Goal: Navigation & Orientation: Find specific page/section

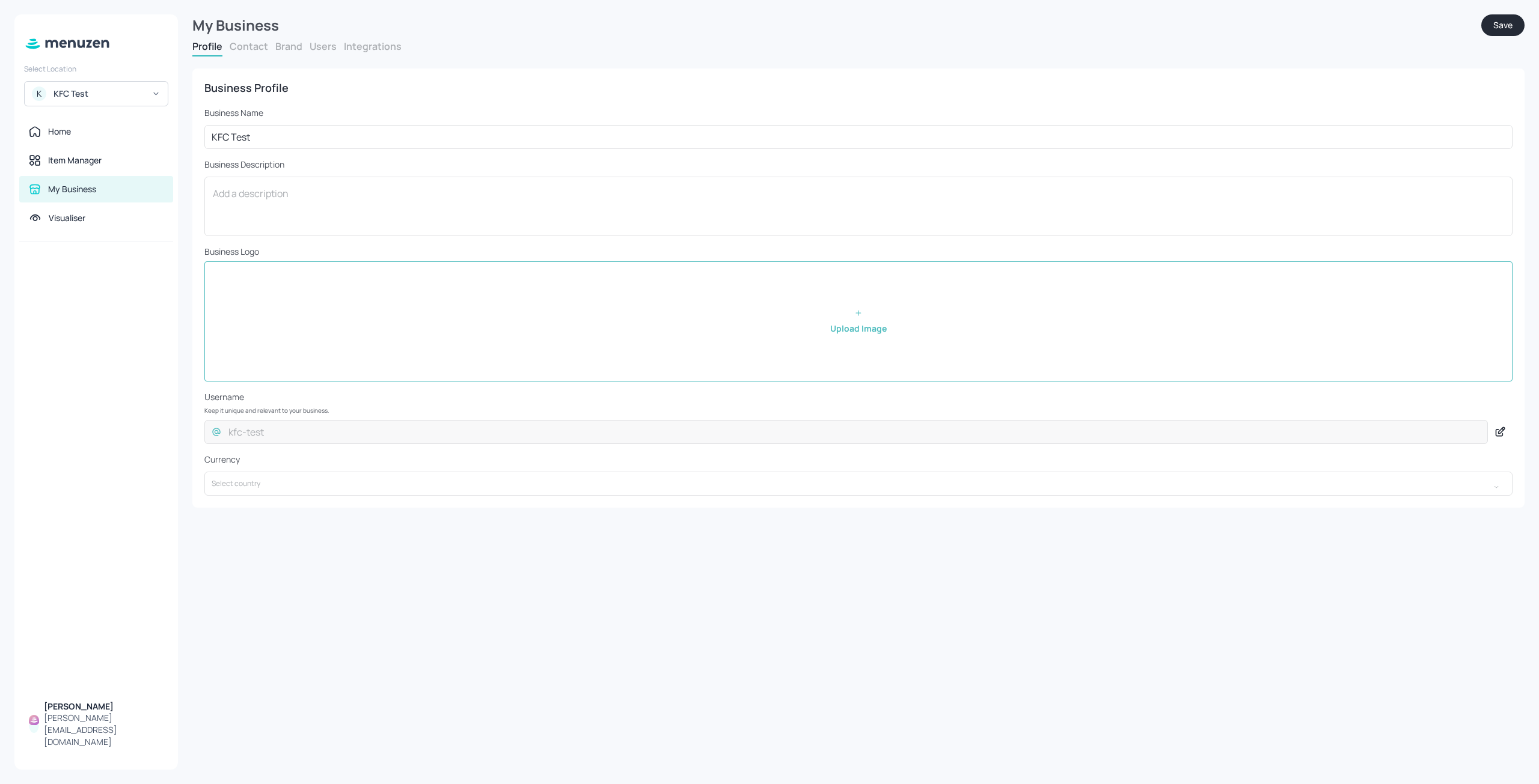
click at [117, 442] on div at bounding box center [96, 467] width 163 height 452
click at [437, 666] on div "My Business Save Profile Contact Brand Users Integrations Business Profile Busi…" at bounding box center [858, 392] width 1361 height 784
click at [97, 137] on div "Home" at bounding box center [96, 131] width 135 height 12
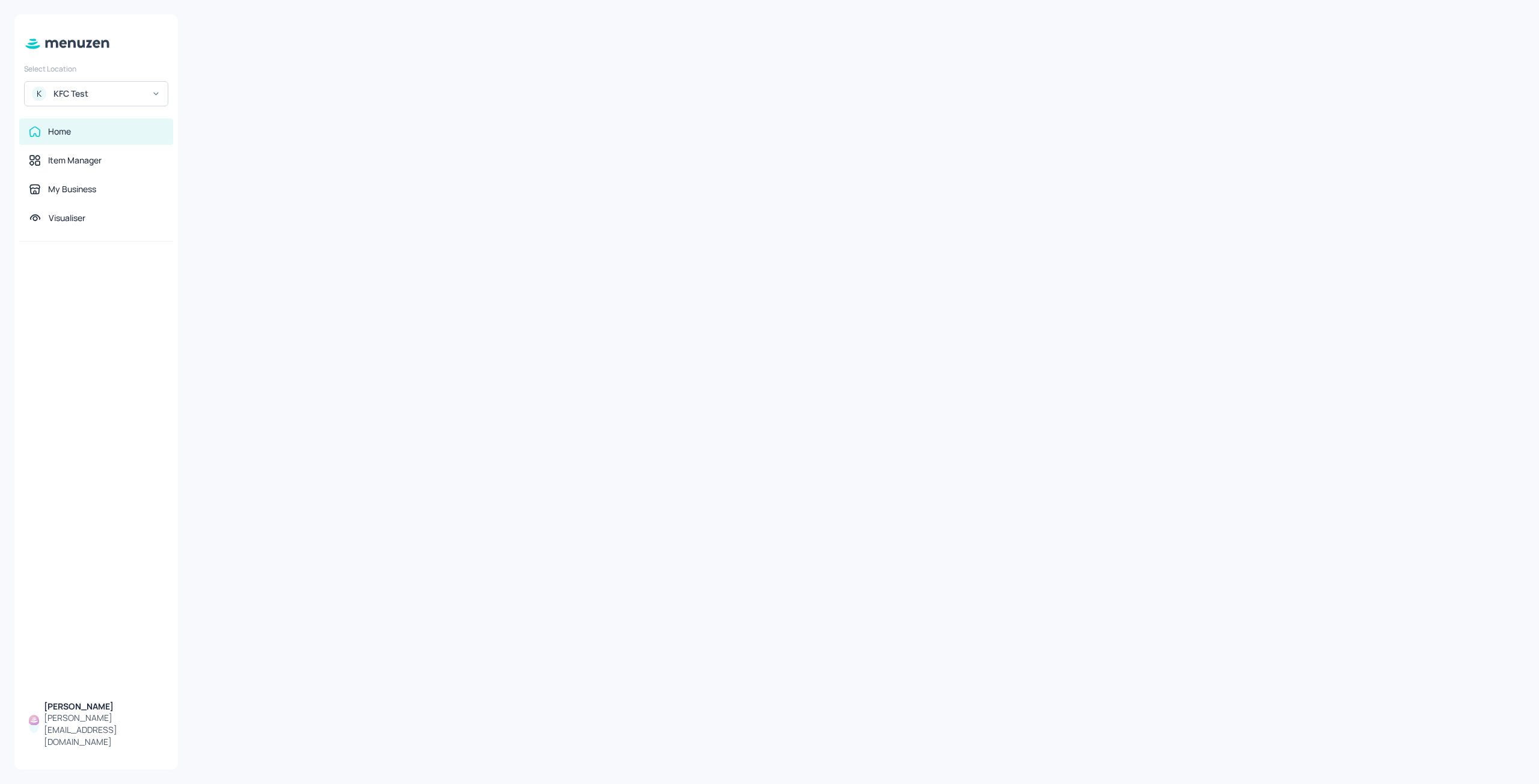
click at [126, 91] on div "KFC Test" at bounding box center [99, 94] width 91 height 12
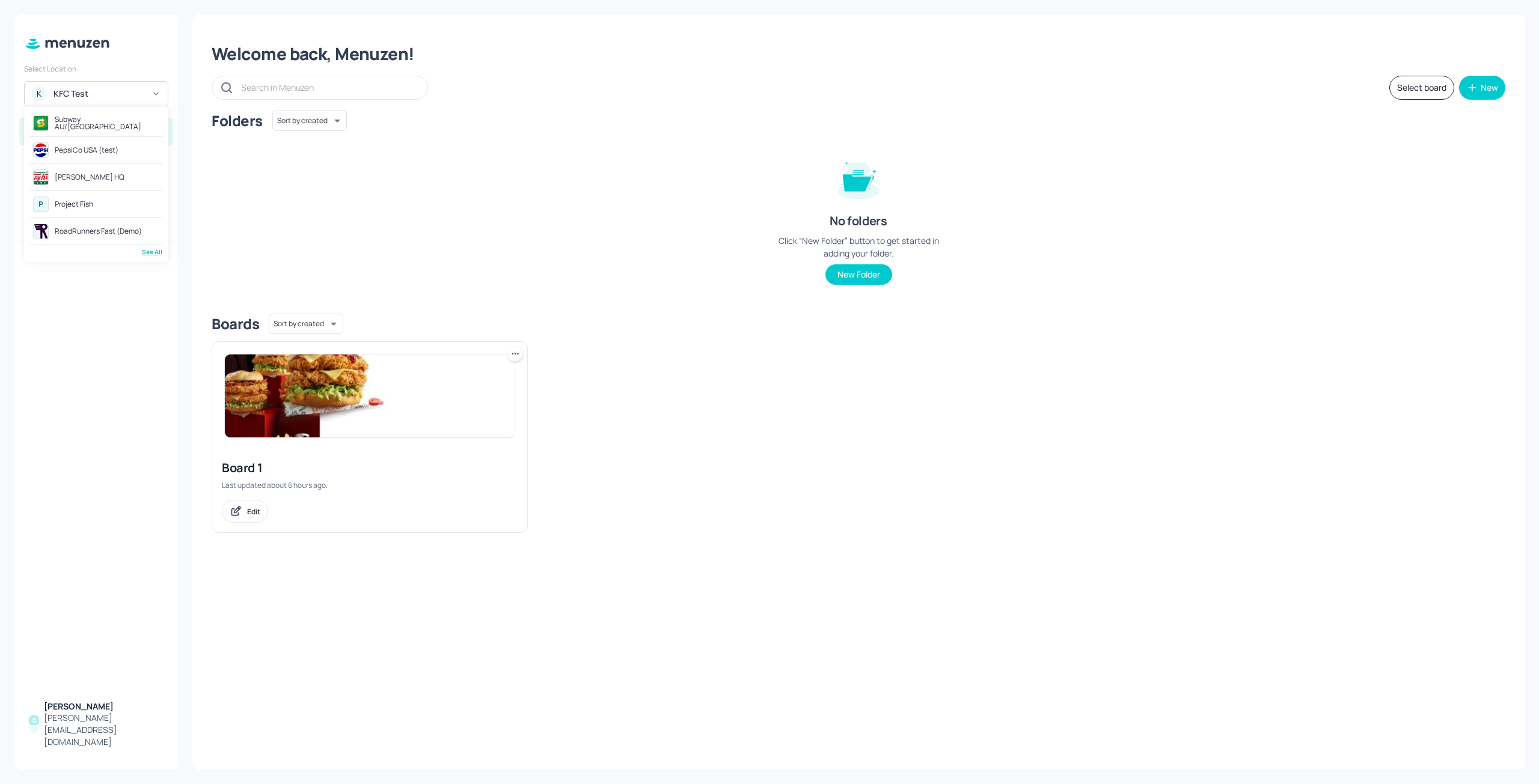
click at [148, 245] on hr at bounding box center [96, 245] width 132 height 1
click at [151, 257] on div "Subway AU/NZ PepsiCo USA (test) Krispy Kreme HQ P Project Fish RoadRunners Fast…" at bounding box center [96, 185] width 145 height 156
click at [145, 253] on div "See All" at bounding box center [96, 252] width 132 height 9
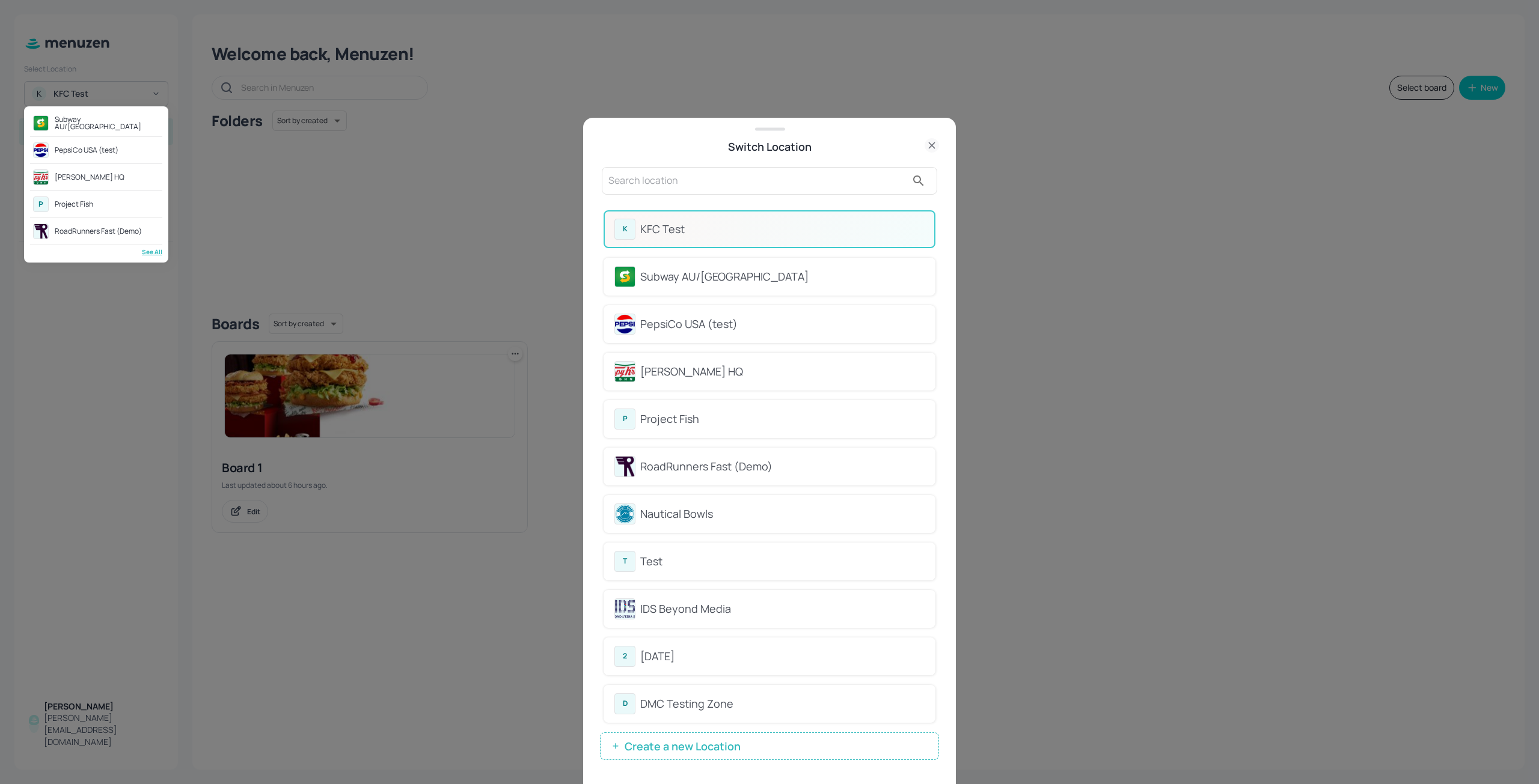
click at [664, 183] on div at bounding box center [770, 392] width 1539 height 784
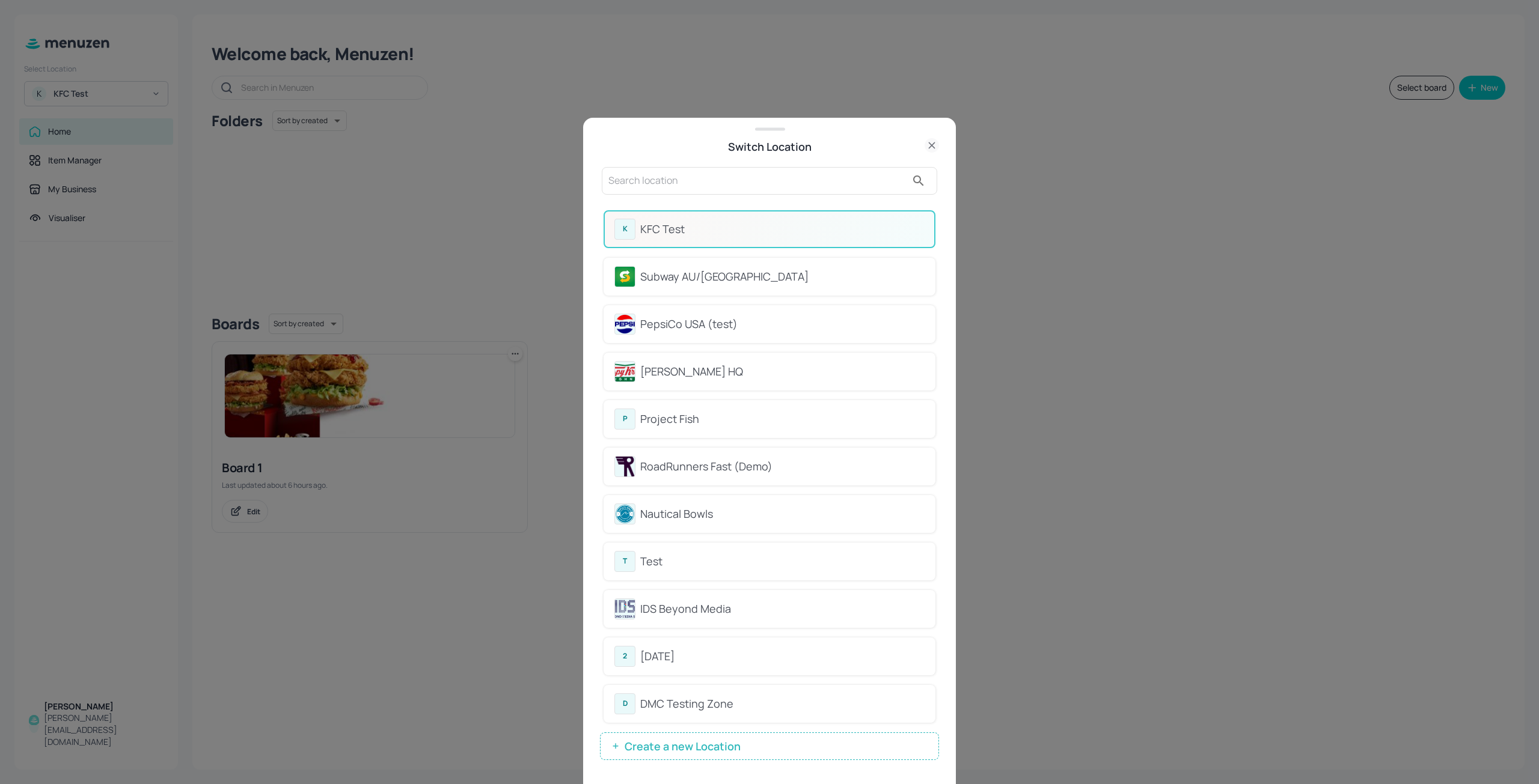
click at [664, 183] on input "text" at bounding box center [757, 181] width 298 height 19
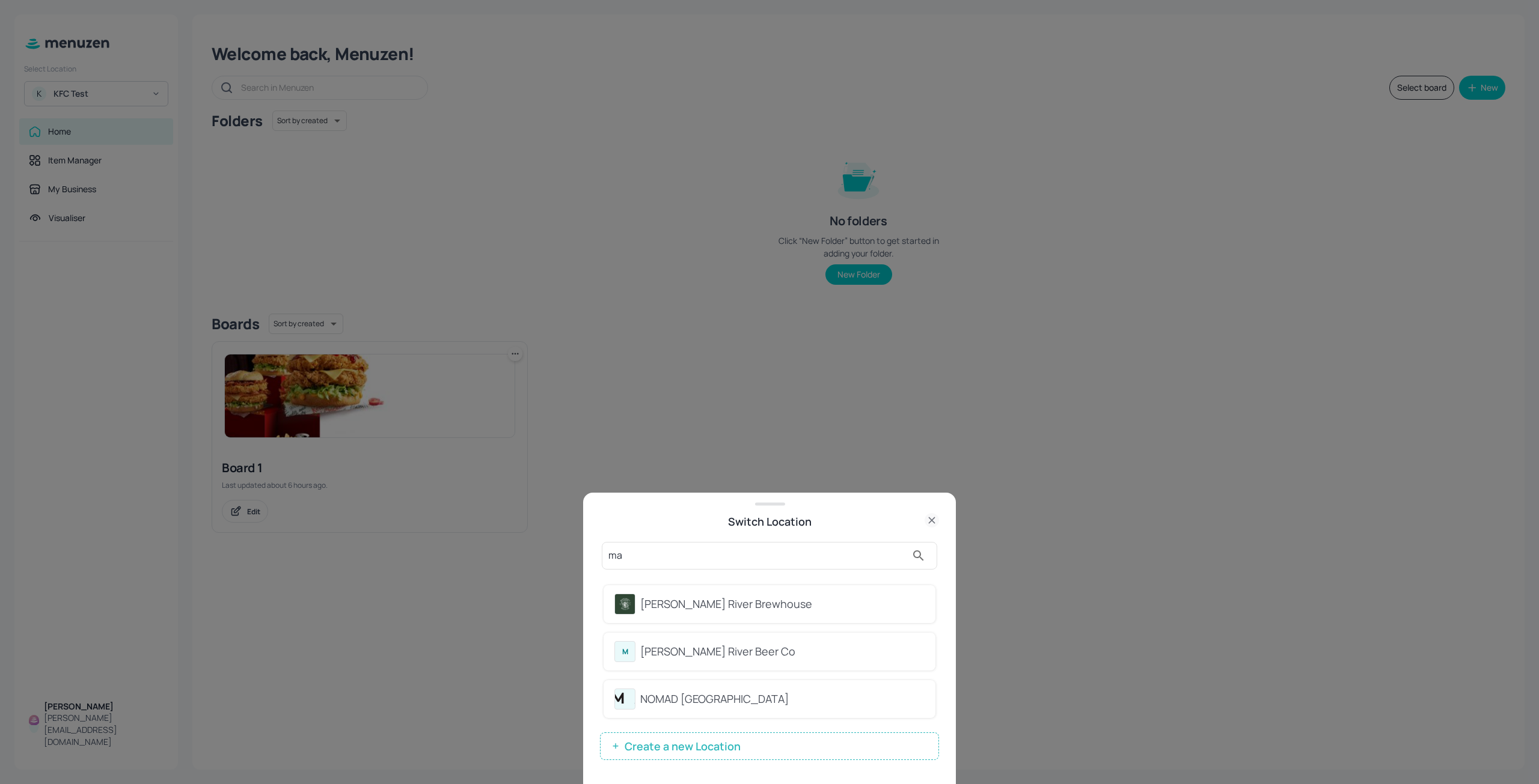
type input "m"
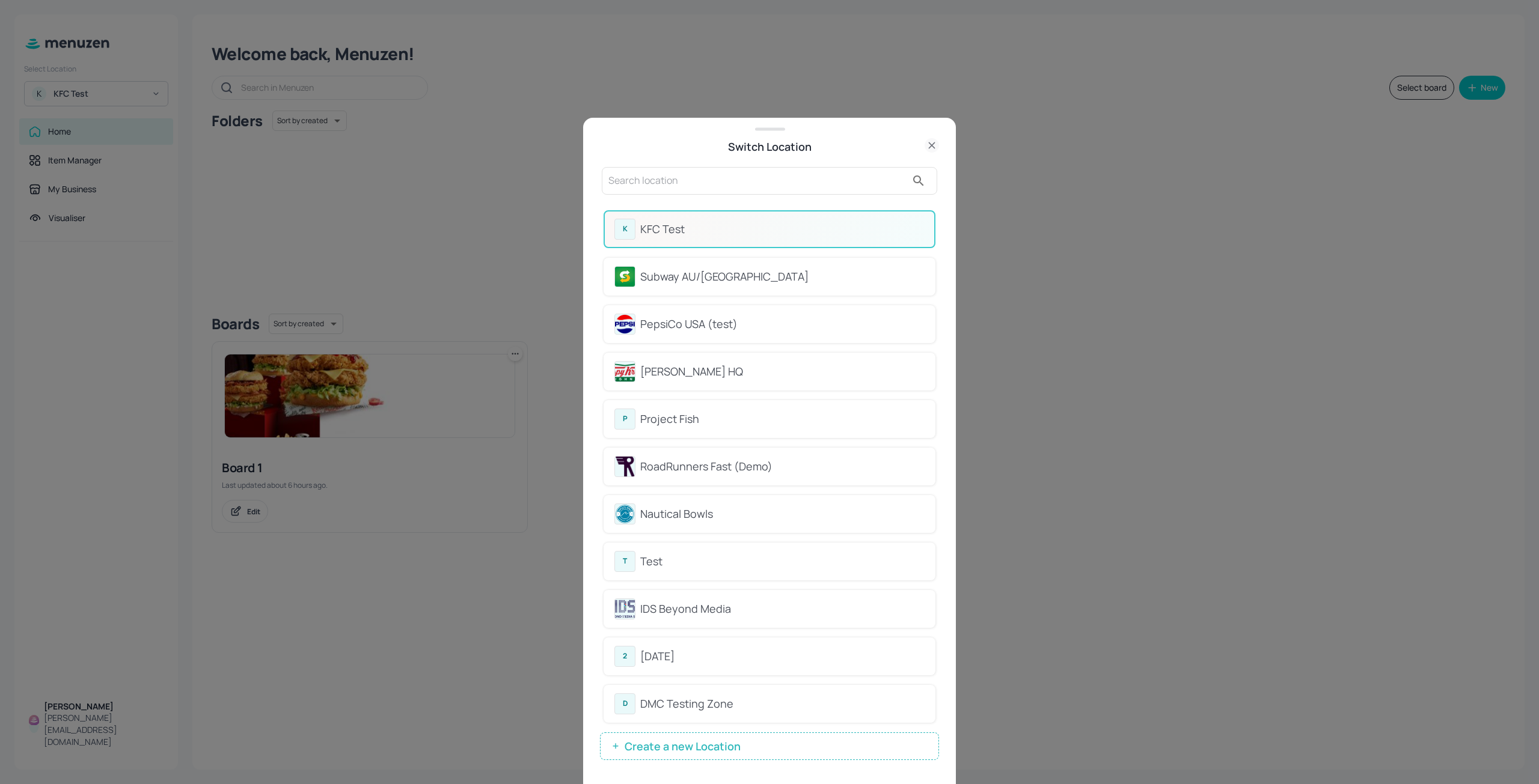
click at [319, 264] on div at bounding box center [770, 392] width 1539 height 784
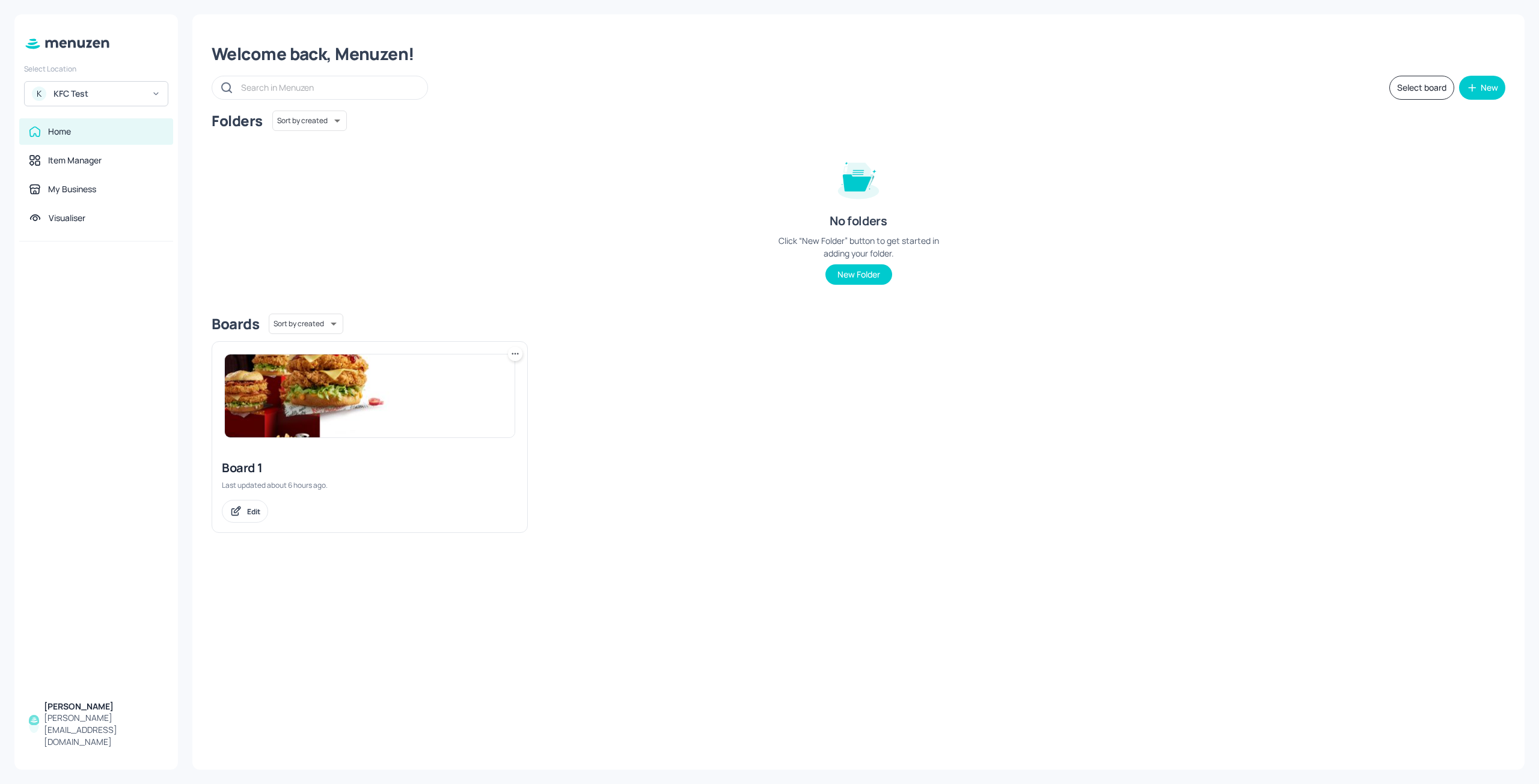
click at [282, 607] on div "Welcome back, Menuzen! Select board New Folders Sort by created id ​ No folders…" at bounding box center [858, 392] width 1332 height 755
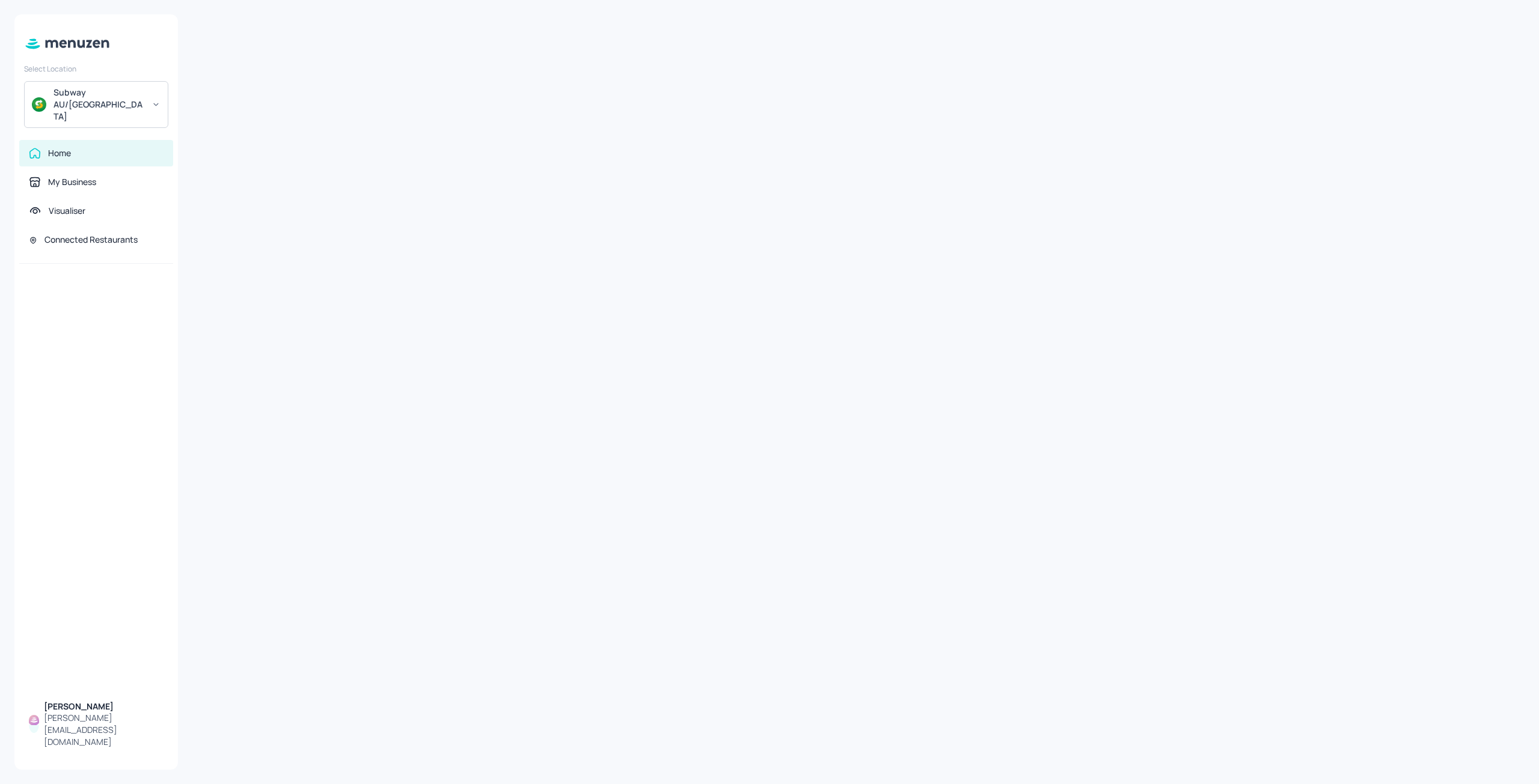
click at [126, 93] on div "Subway AU/[GEOGRAPHIC_DATA]" at bounding box center [99, 104] width 91 height 36
click at [78, 121] on div "Mad Mex" at bounding box center [70, 123] width 30 height 7
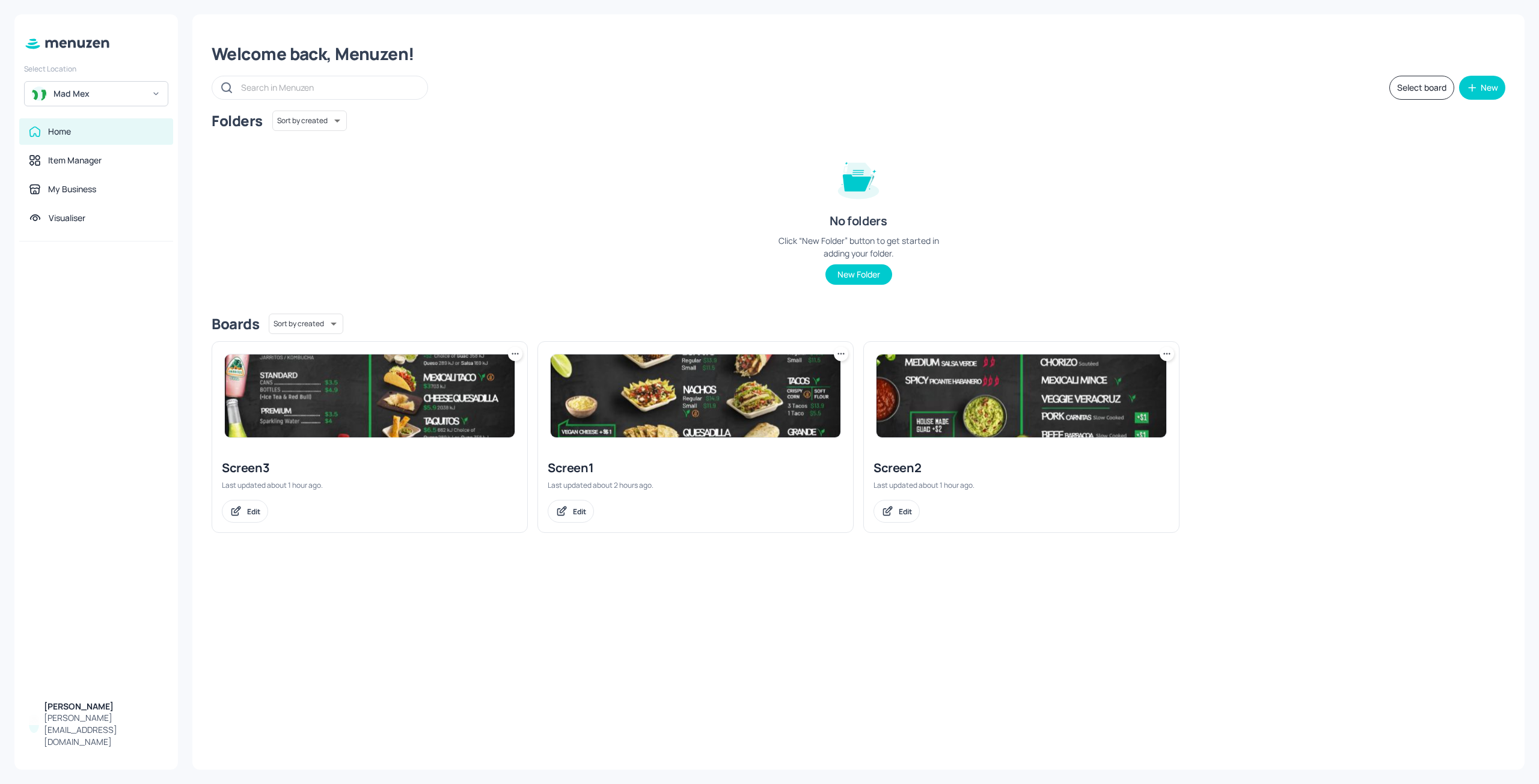
click at [380, 411] on img at bounding box center [370, 396] width 290 height 83
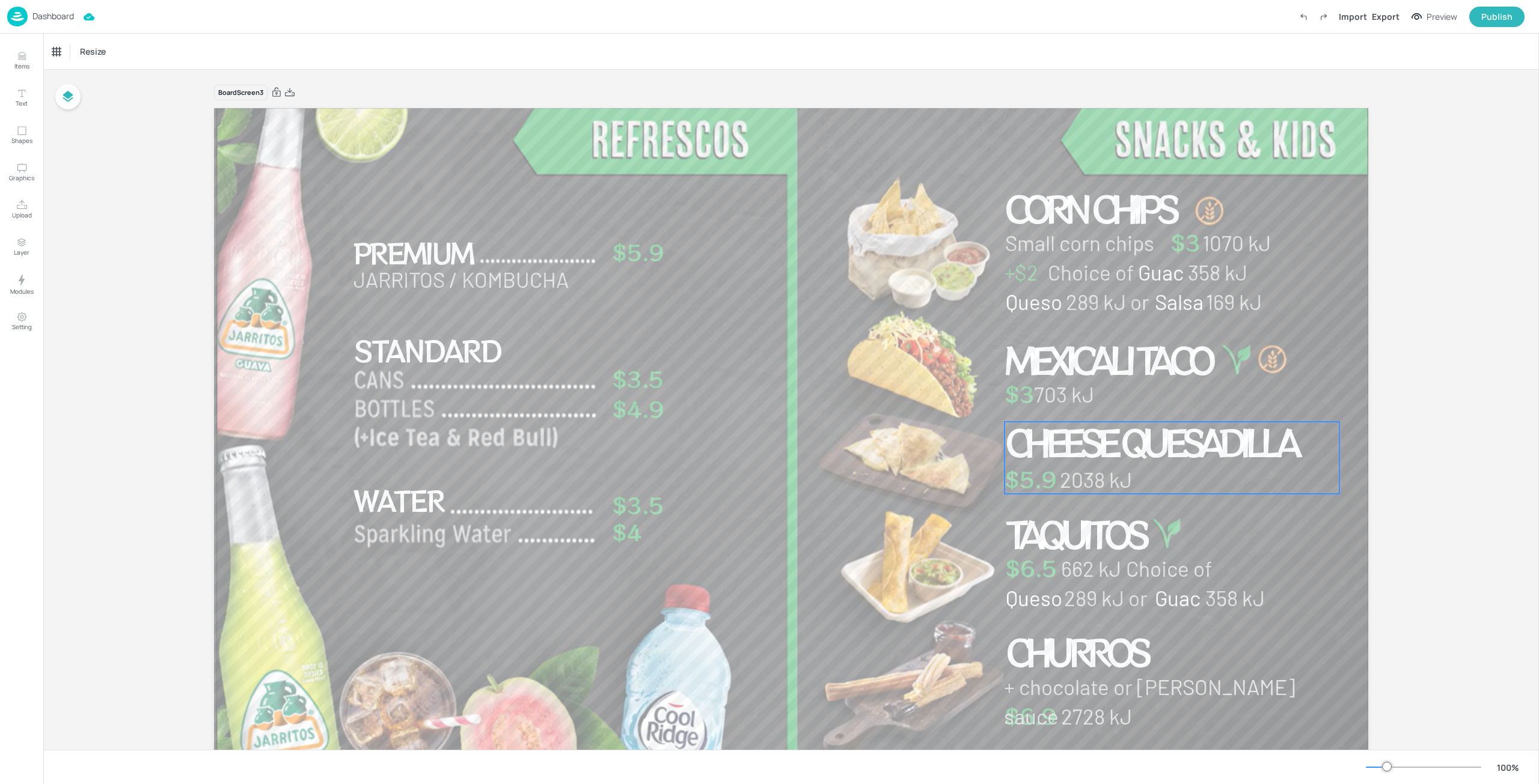
scroll to position [37, 0]
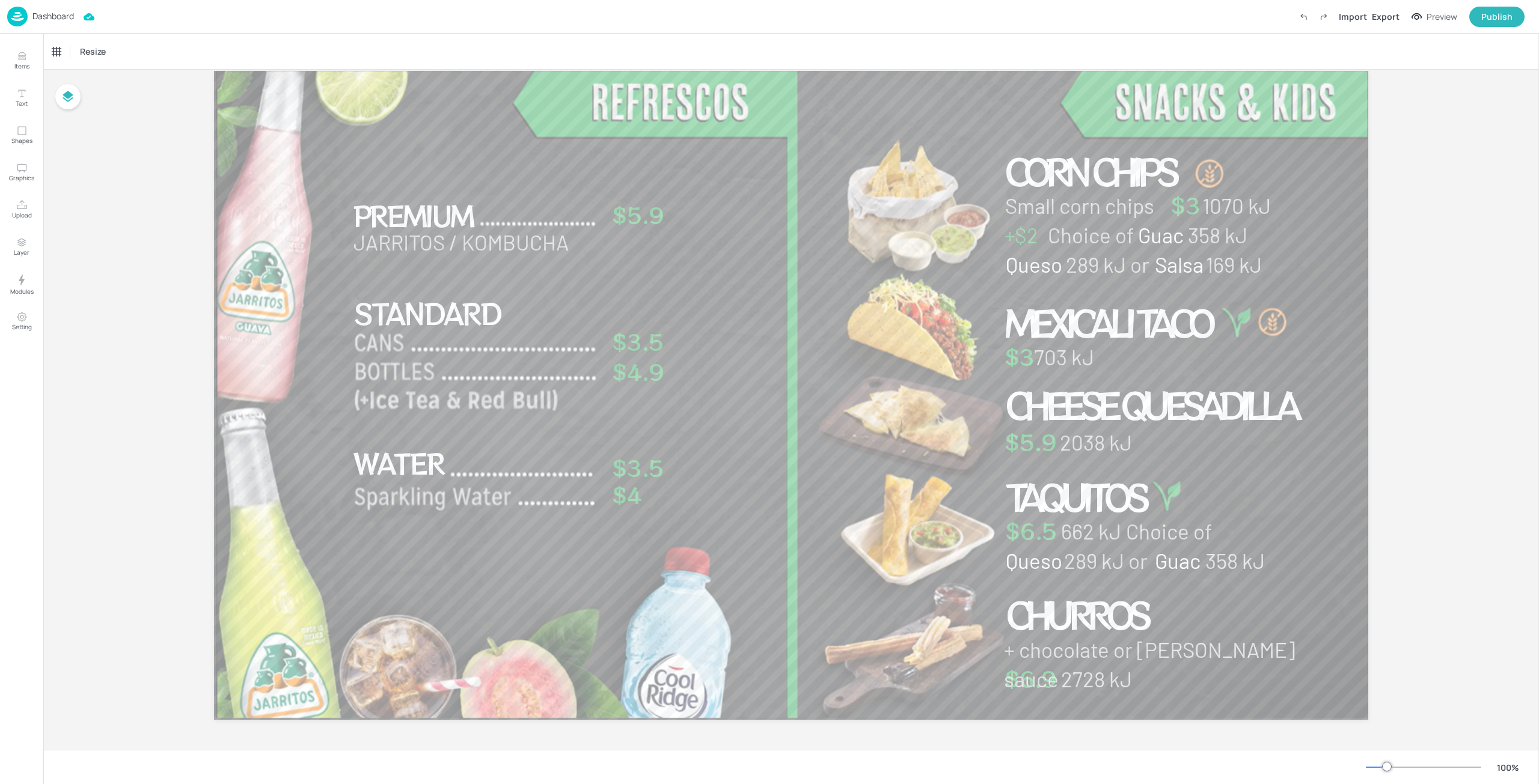
click at [48, 25] on div "Dashboard" at bounding box center [40, 16] width 67 height 20
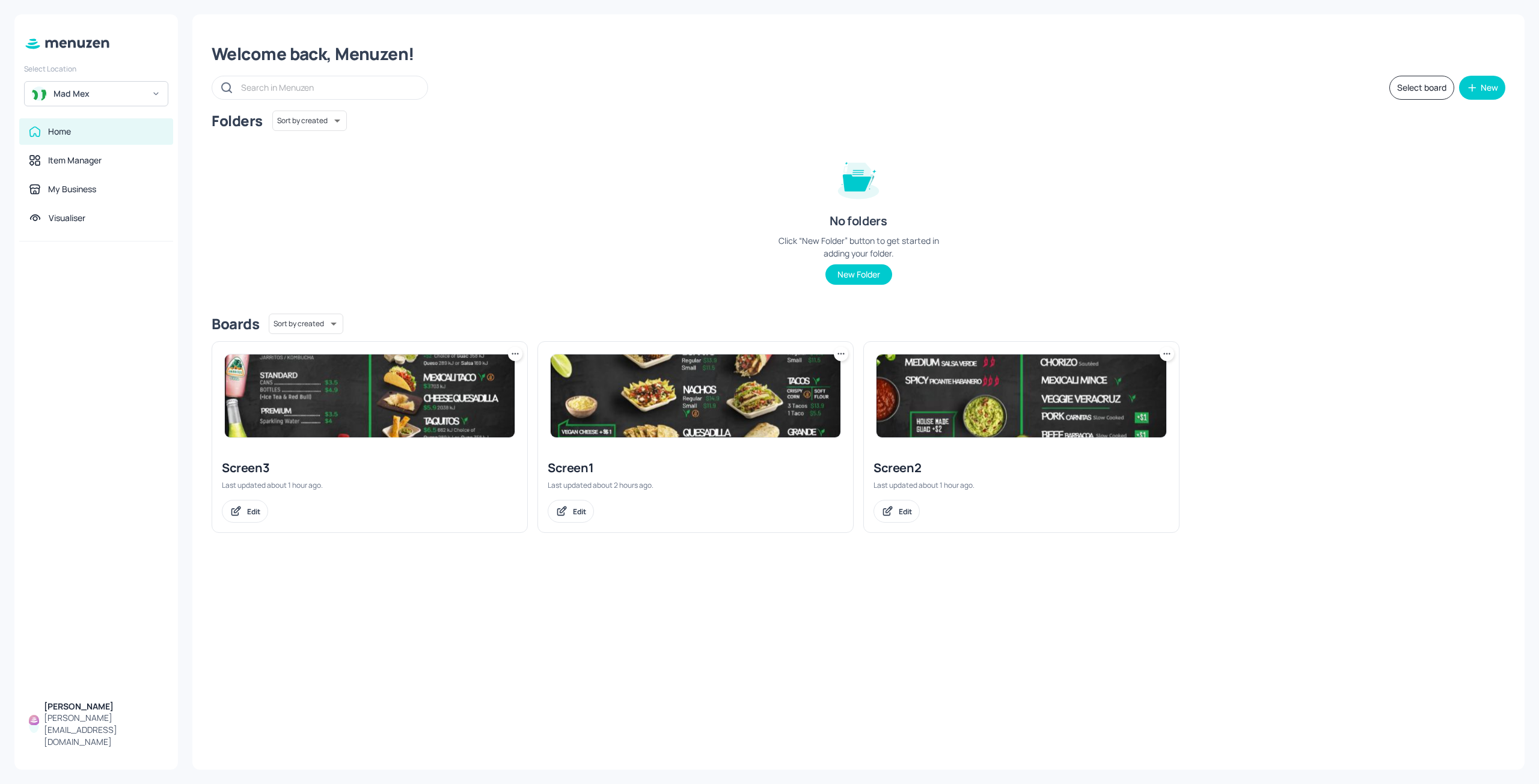
click at [641, 392] on img at bounding box center [696, 396] width 290 height 83
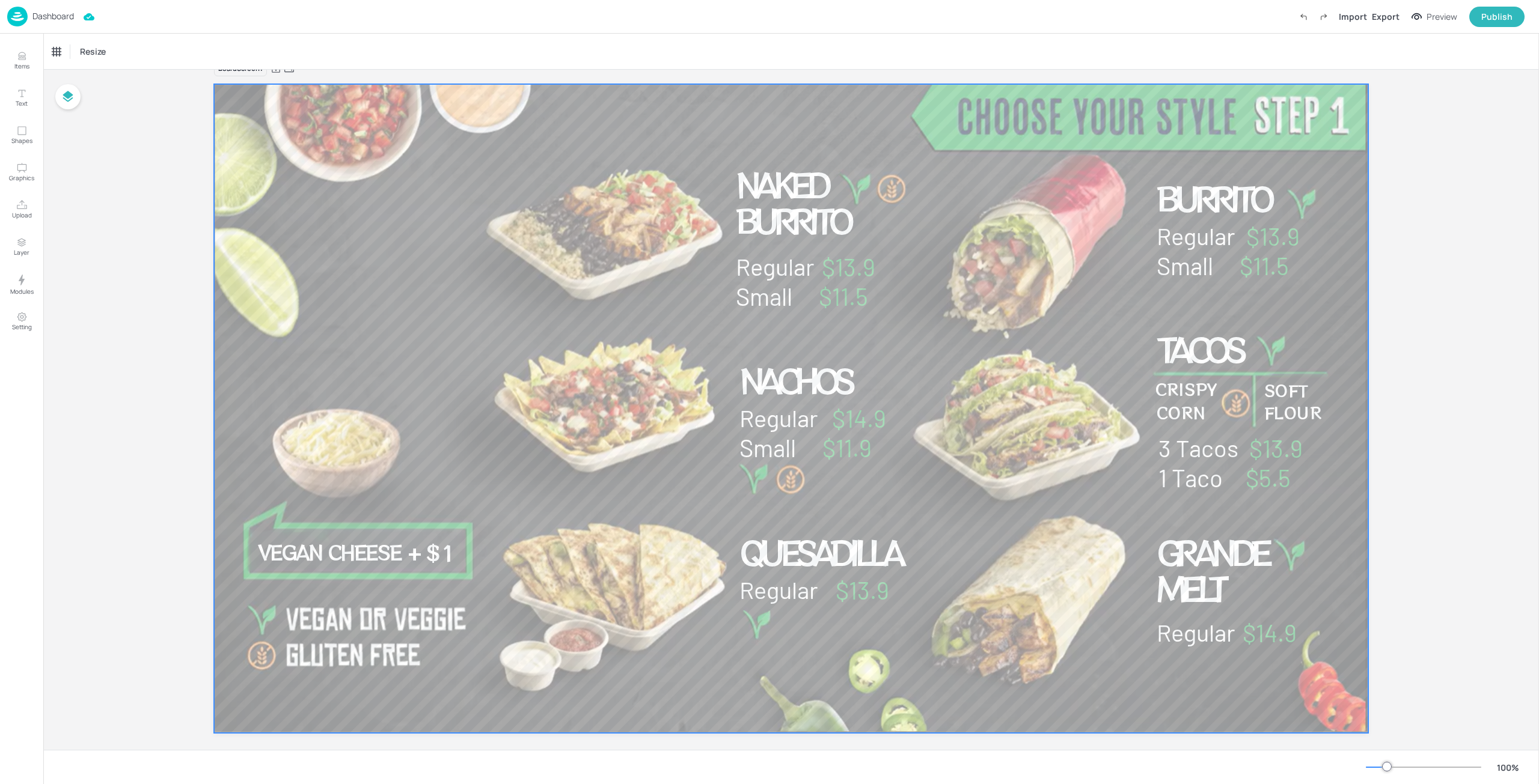
scroll to position [37, 0]
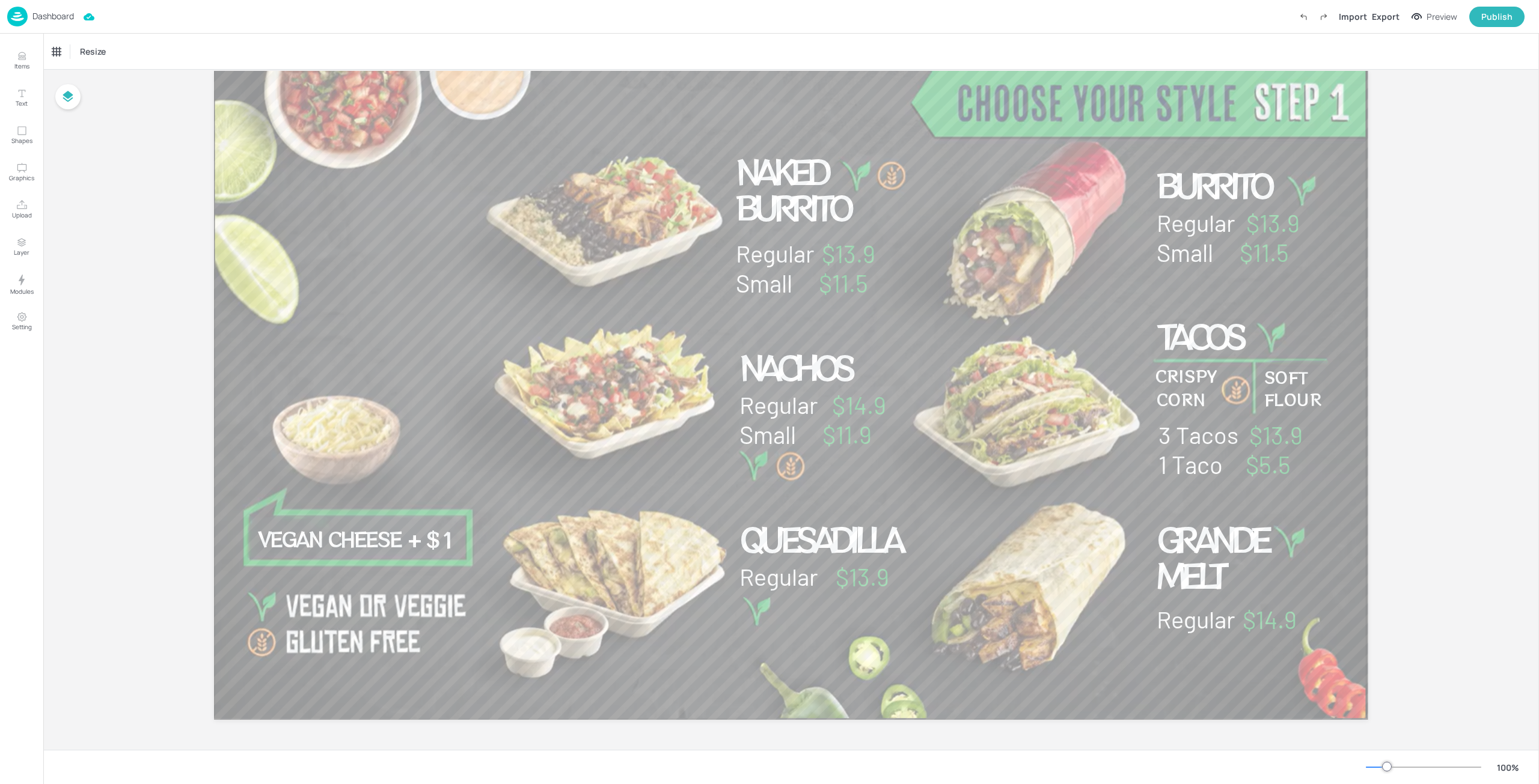
click at [46, 21] on p "Dashboard" at bounding box center [53, 16] width 42 height 8
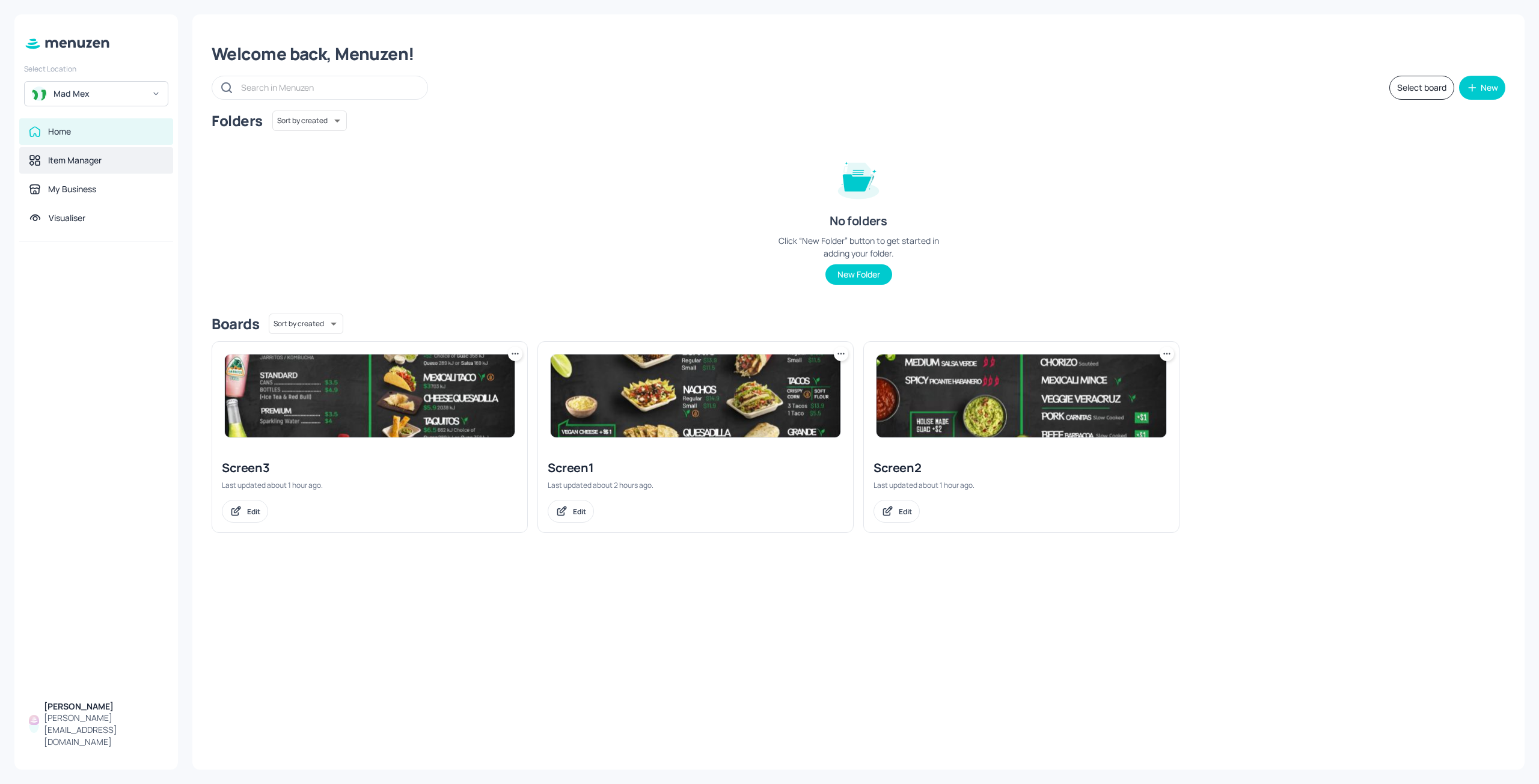
click at [78, 160] on div "Item Manager" at bounding box center [75, 160] width 53 height 12
